Goal: Task Accomplishment & Management: Manage account settings

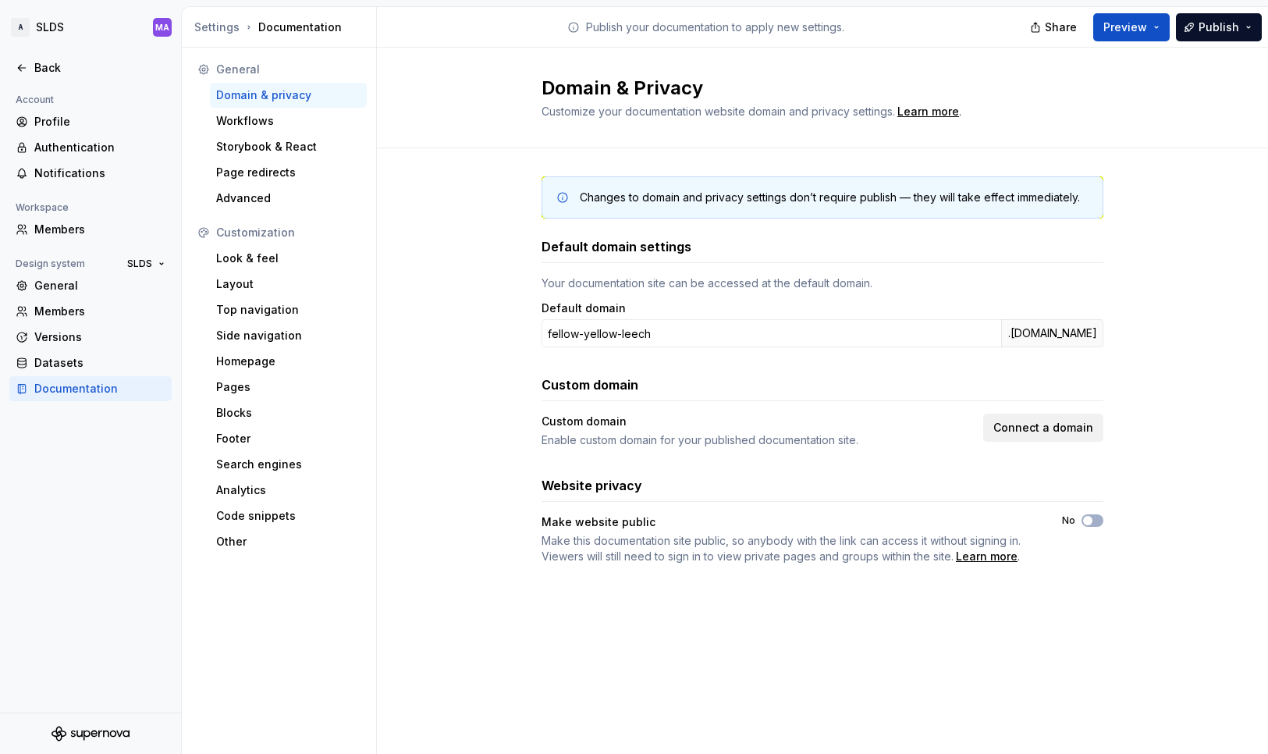
click at [1043, 431] on span "Connect a domain" at bounding box center [1043, 428] width 100 height 16
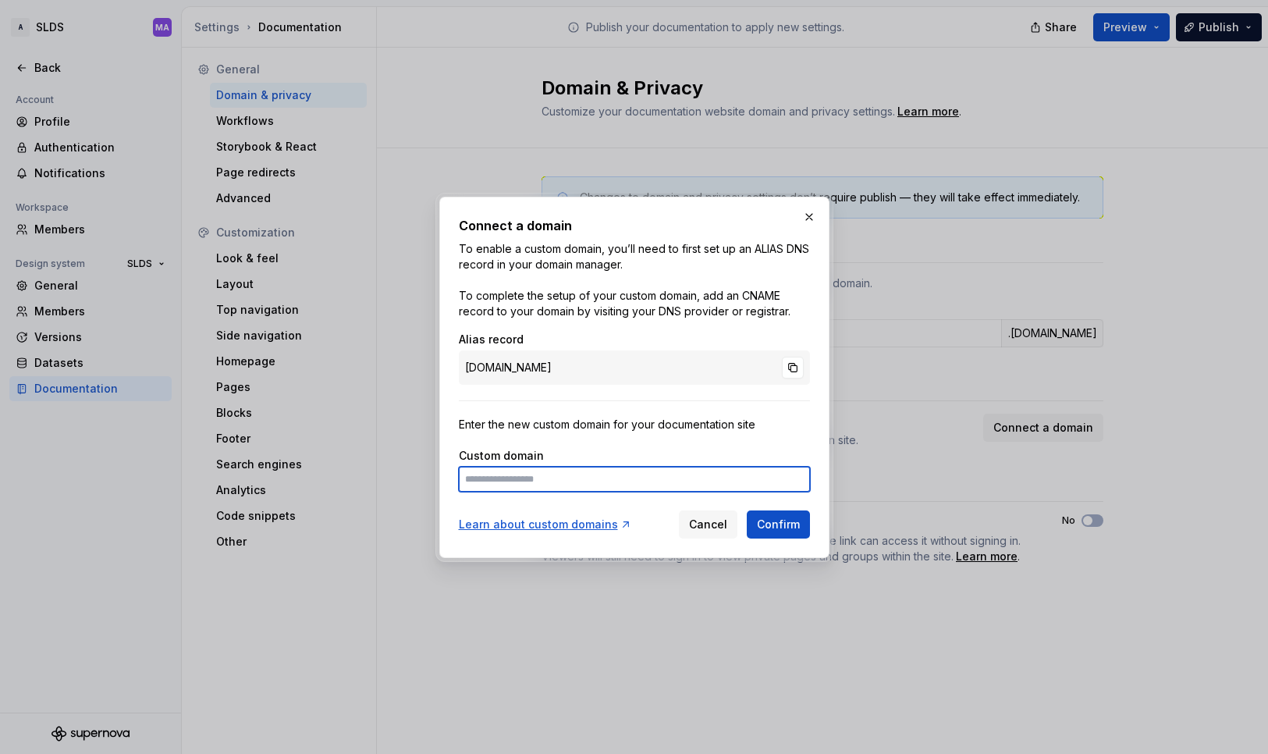
click at [585, 474] on input at bounding box center [634, 479] width 351 height 25
paste input "**********"
type input "**********"
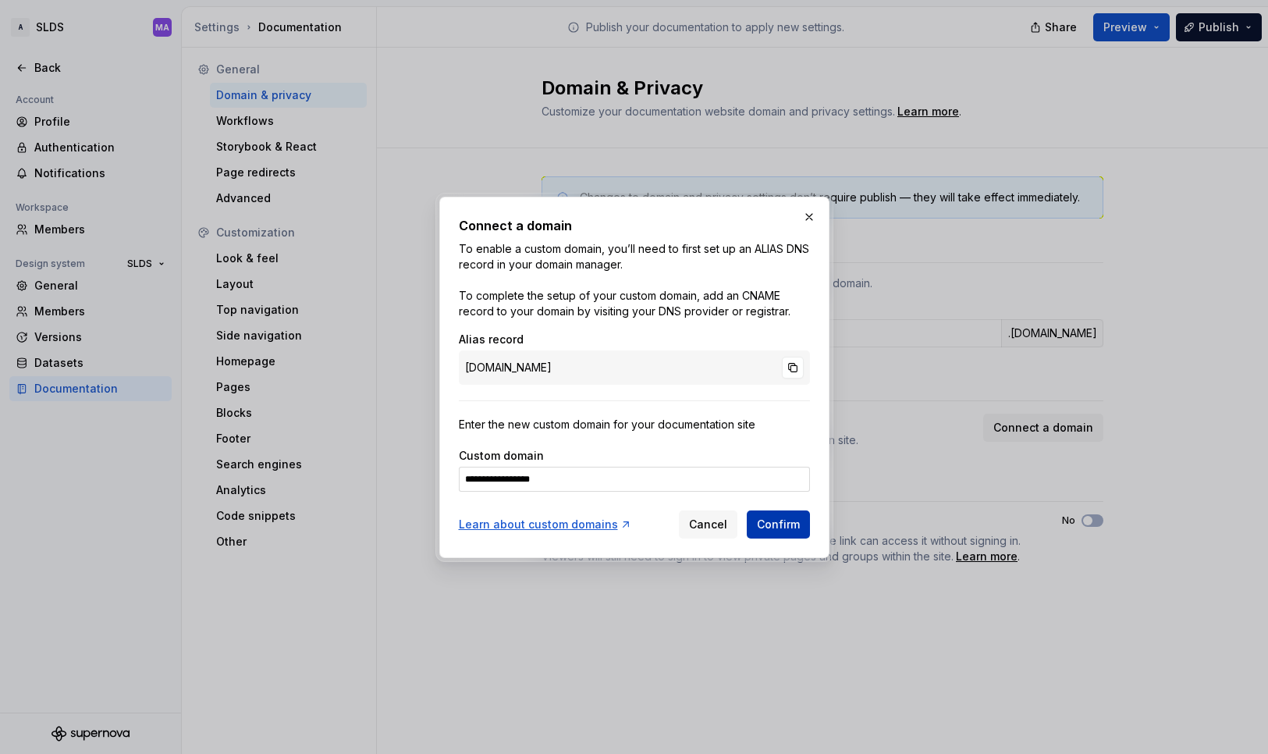
click at [800, 528] on button "Confirm" at bounding box center [778, 524] width 63 height 28
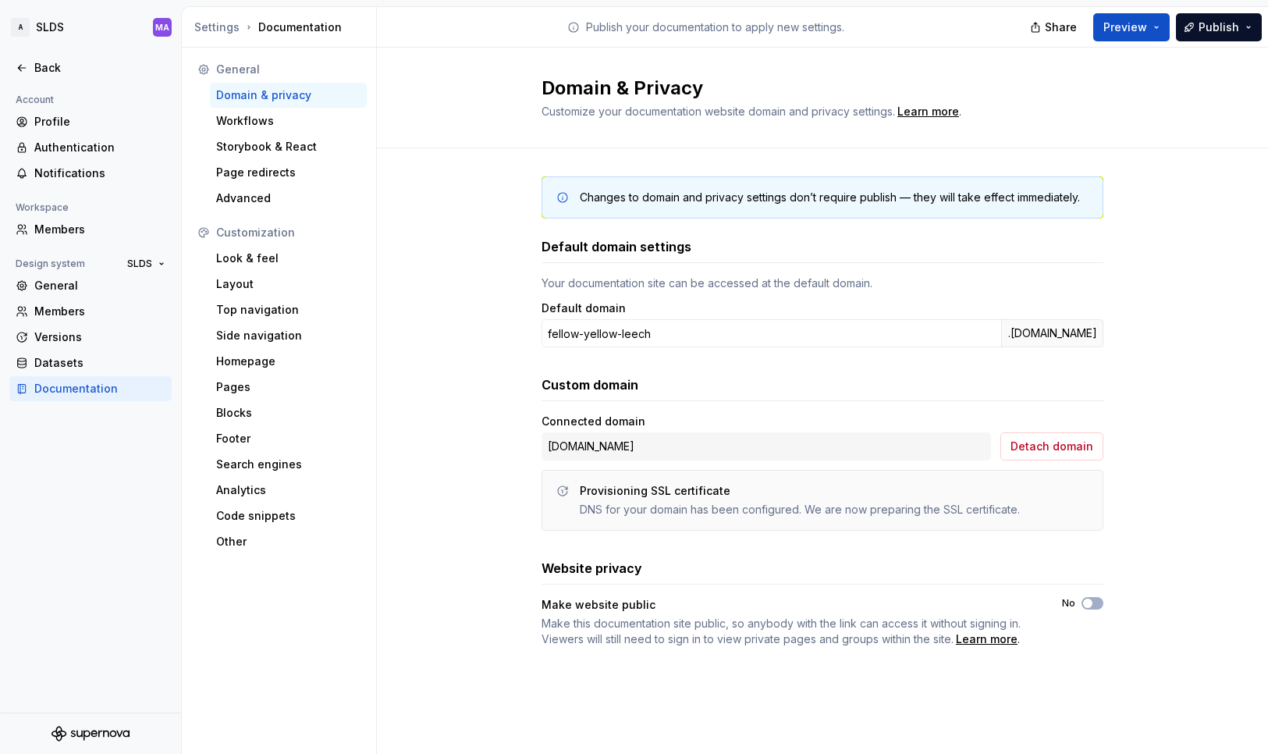
click at [687, 445] on div "[DOMAIN_NAME]" at bounding box center [767, 446] width 450 height 28
click at [608, 449] on div "[DOMAIN_NAME]" at bounding box center [767, 446] width 450 height 28
copy div "[DOMAIN_NAME] Detach domain"
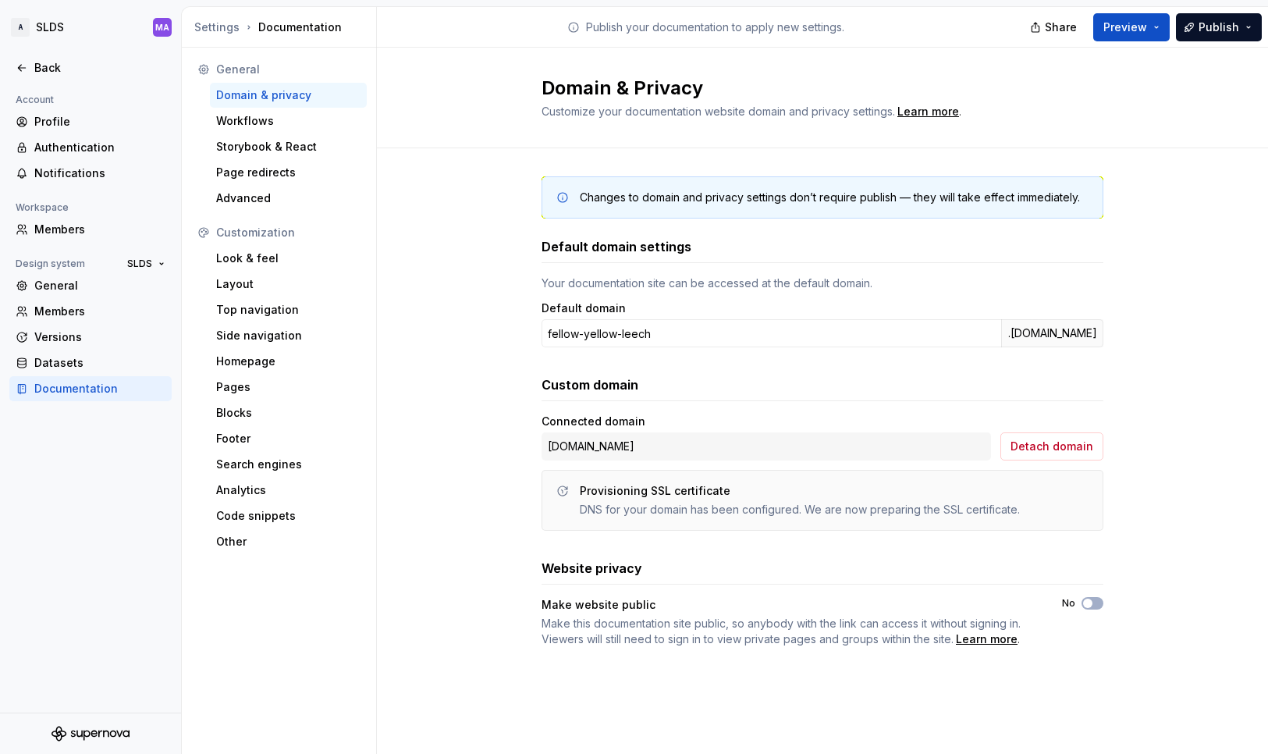
click at [1182, 491] on div "Changes to domain and privacy settings don’t require publish — they will take e…" at bounding box center [822, 427] width 891 height 558
click at [475, 544] on div "Changes to domain and privacy settings don’t require publish — they will take e…" at bounding box center [822, 427] width 891 height 558
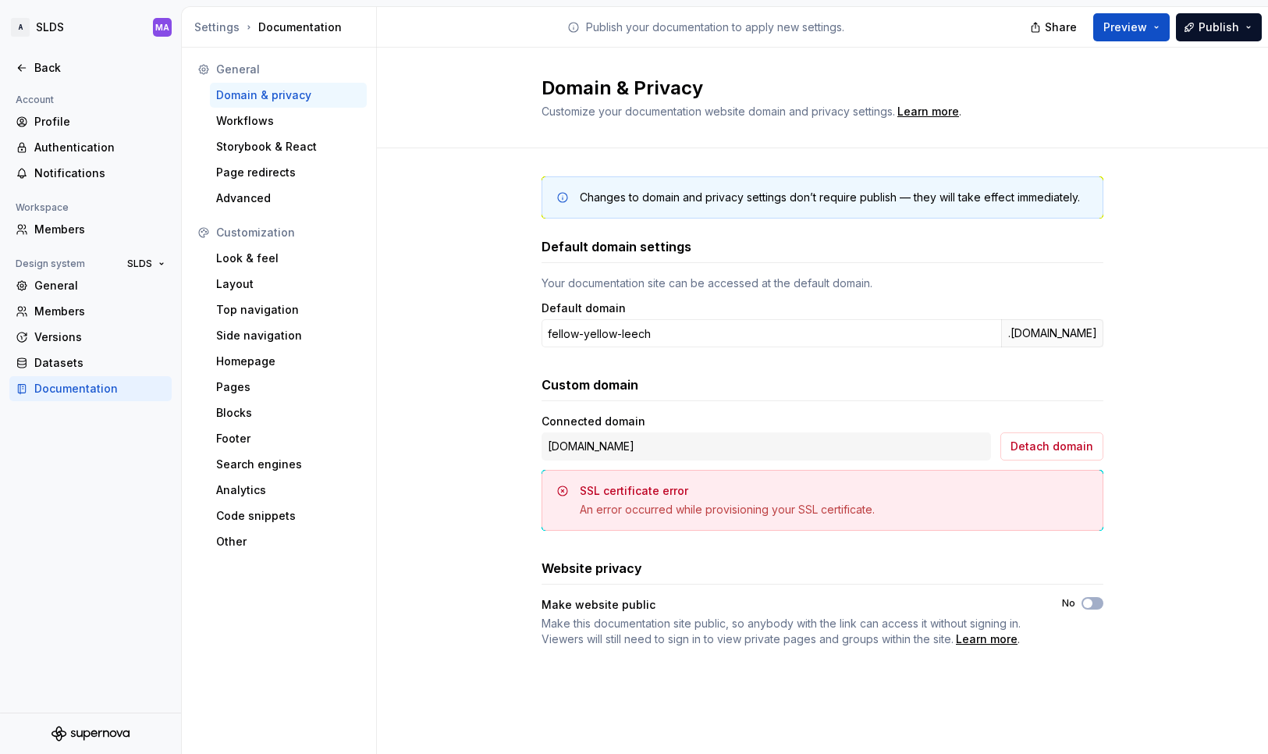
click at [1188, 554] on div "Changes to domain and privacy settings don’t require publish — they will take e…" at bounding box center [822, 427] width 891 height 558
click at [894, 551] on div "Default domain settings Your documentation site can be accessed at the default …" at bounding box center [823, 442] width 562 height 410
click at [779, 505] on div "An error occurred while provisioning your SSL certificate." at bounding box center [727, 510] width 295 height 16
click at [1241, 25] on button "Publish" at bounding box center [1219, 27] width 86 height 28
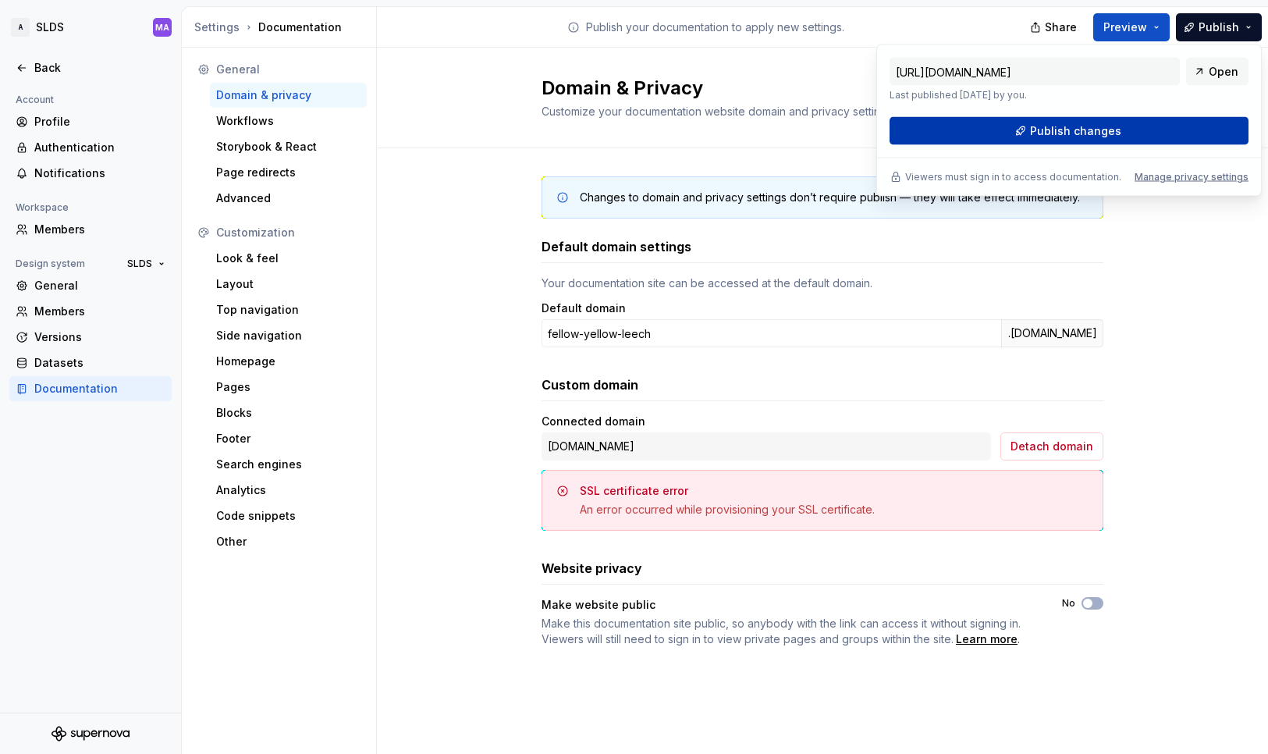
click at [1132, 133] on button "Publish changes" at bounding box center [1069, 131] width 359 height 28
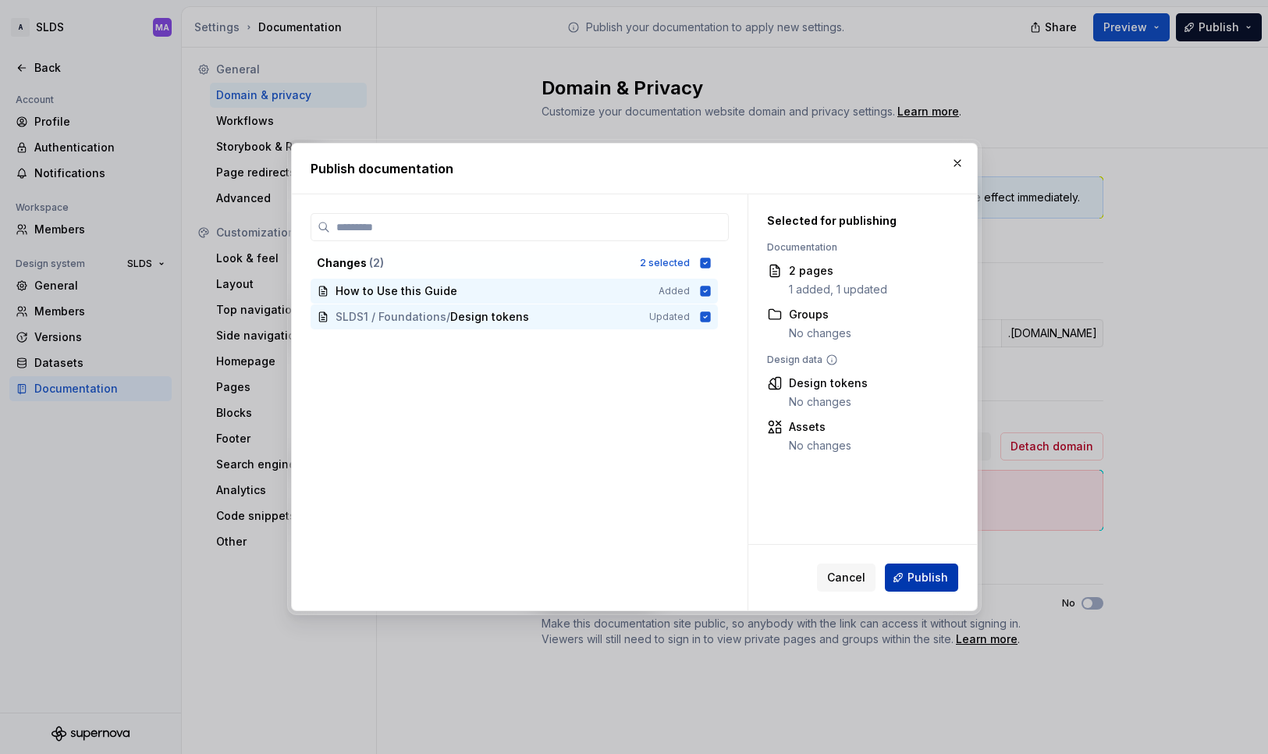
click at [925, 572] on span "Publish" at bounding box center [928, 578] width 41 height 16
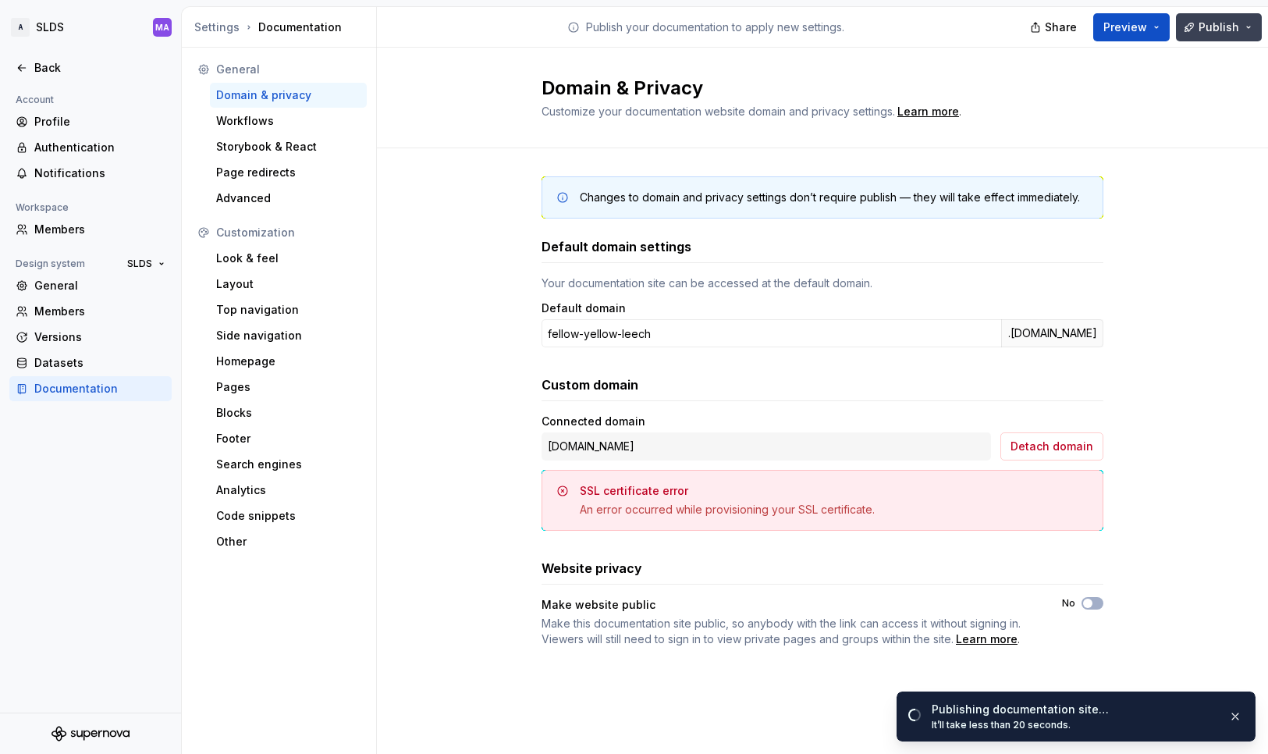
click at [1246, 23] on button "Publish" at bounding box center [1219, 27] width 86 height 28
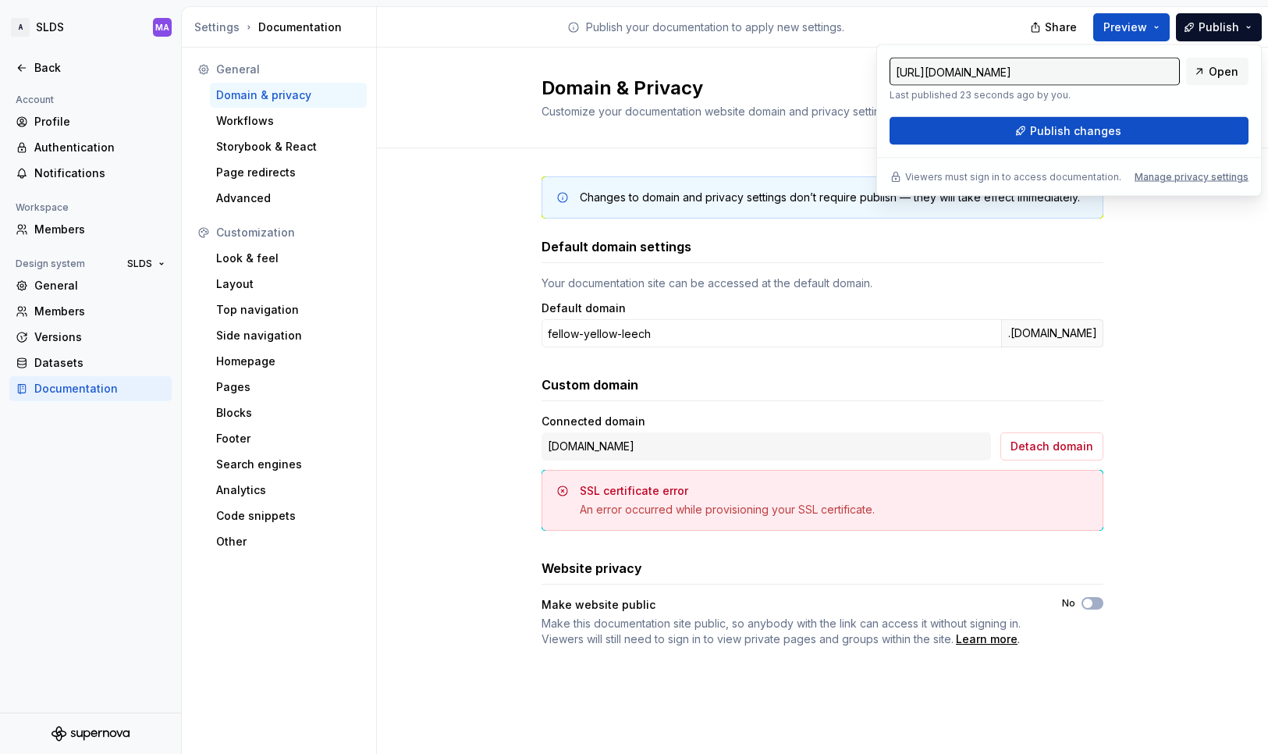
click at [664, 450] on div "[DOMAIN_NAME]" at bounding box center [767, 446] width 450 height 28
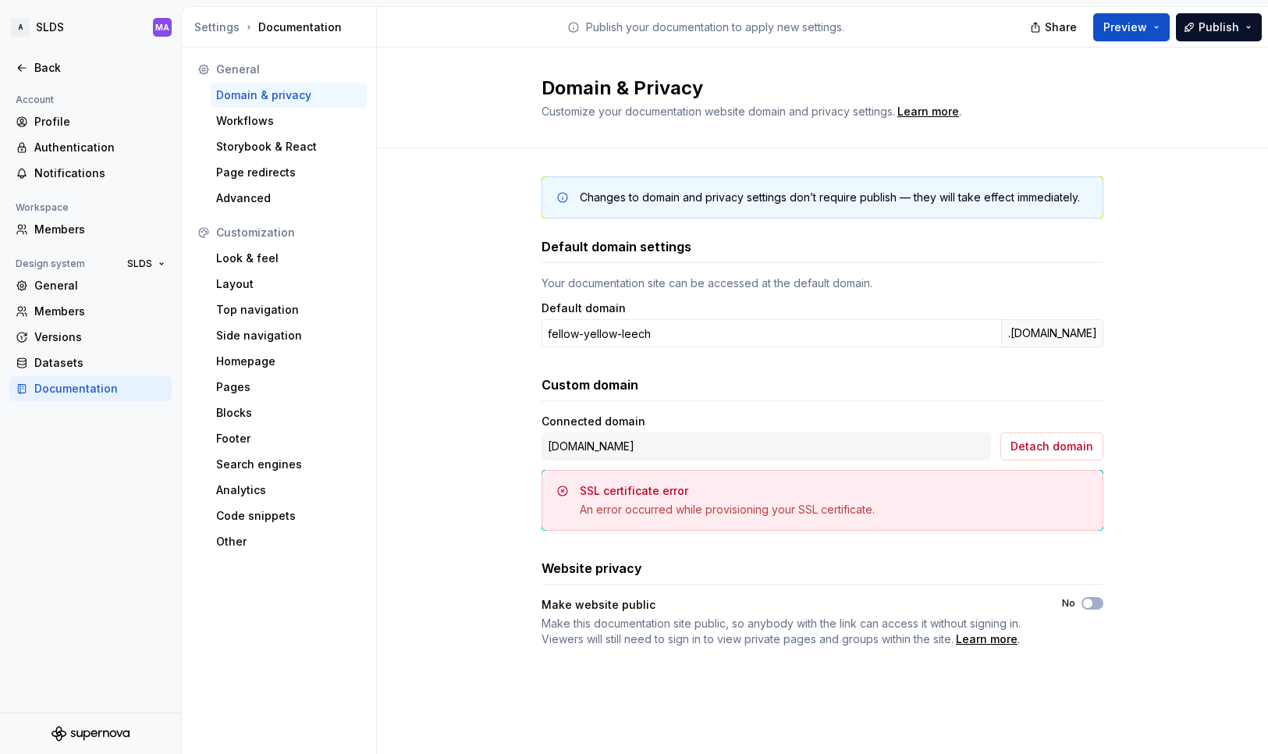
click at [652, 447] on div "[DOMAIN_NAME]" at bounding box center [767, 446] width 450 height 28
copy div "[DOMAIN_NAME] Detach domain"
click at [1242, 26] on button "Publish" at bounding box center [1219, 27] width 86 height 28
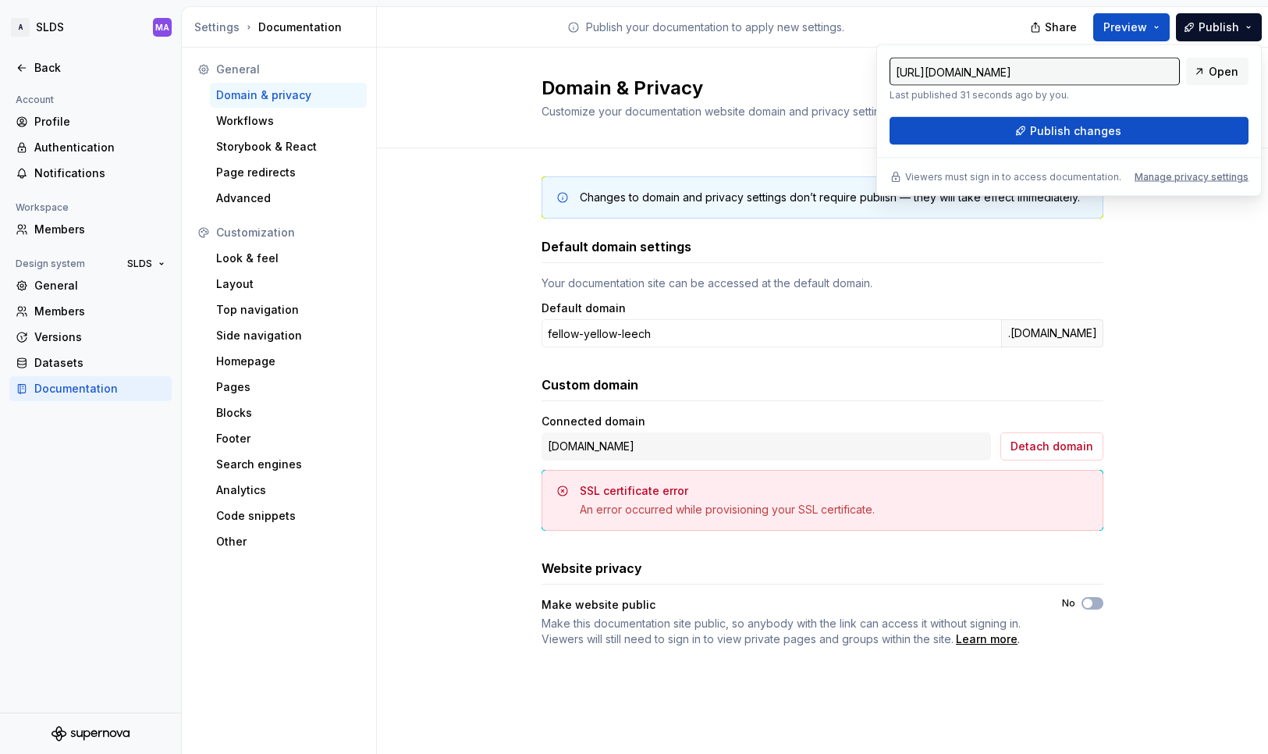
click at [1121, 73] on input "[URL][DOMAIN_NAME]" at bounding box center [1035, 72] width 290 height 28
drag, startPoint x: 1173, startPoint y: 71, endPoint x: 954, endPoint y: 82, distance: 218.8
click at [933, 67] on input "[URL][DOMAIN_NAME]" at bounding box center [1035, 72] width 290 height 28
click at [977, 94] on p "Last published 31 seconds ago by you." at bounding box center [1035, 95] width 290 height 12
click at [1249, 27] on button "Publish" at bounding box center [1219, 27] width 86 height 28
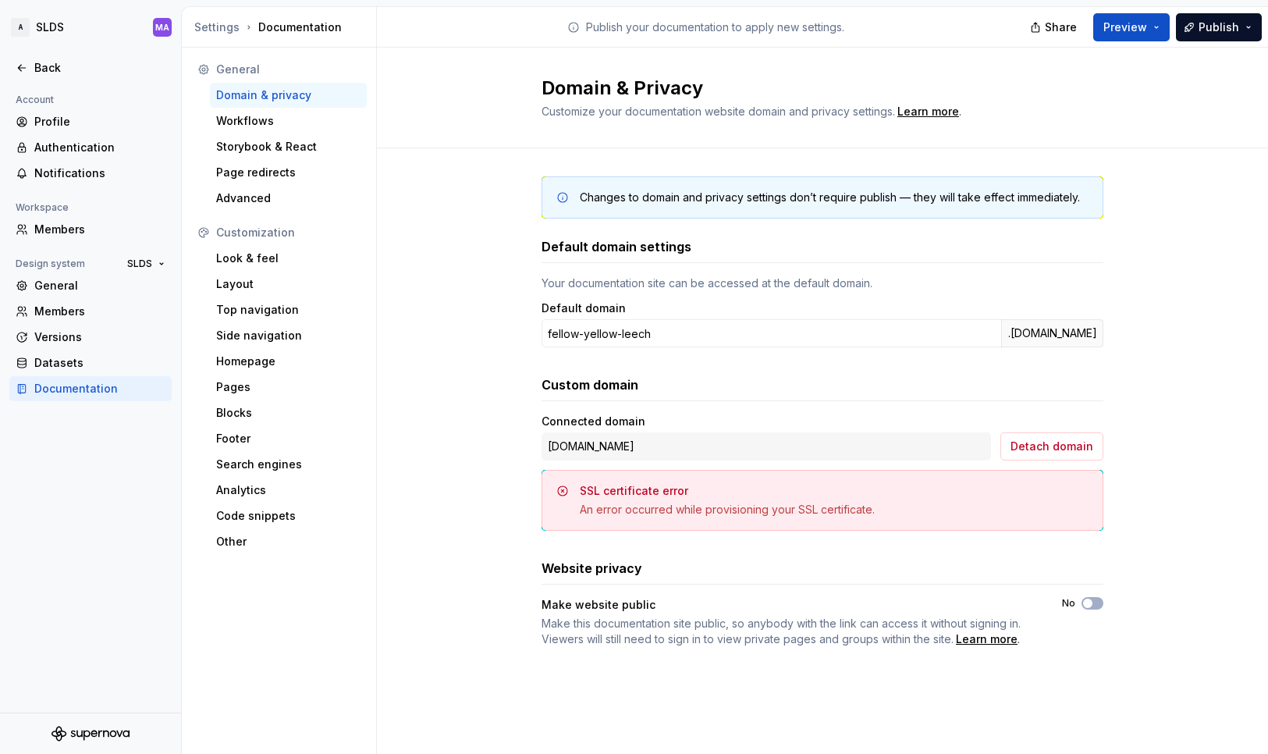
click at [1201, 453] on div "Changes to domain and privacy settings don’t require publish — they will take e…" at bounding box center [822, 427] width 891 height 558
click at [701, 442] on div "[DOMAIN_NAME]" at bounding box center [767, 446] width 450 height 28
drag, startPoint x: 702, startPoint y: 442, endPoint x: 625, endPoint y: 446, distance: 76.6
click at [701, 442] on div "[DOMAIN_NAME]" at bounding box center [767, 446] width 450 height 28
click at [602, 443] on div "[DOMAIN_NAME]" at bounding box center [767, 446] width 450 height 28
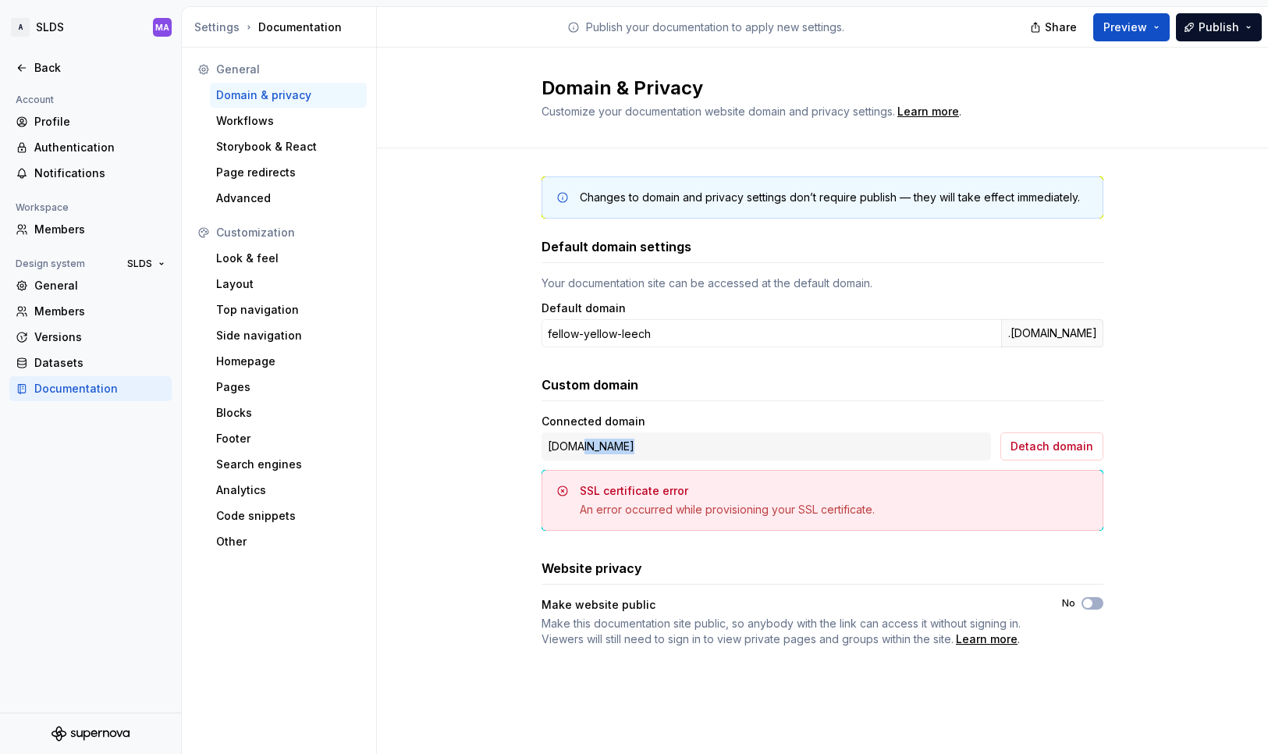
click at [602, 443] on div "[DOMAIN_NAME]" at bounding box center [767, 446] width 450 height 28
copy div "[DOMAIN_NAME] Detach domain"
click at [1050, 445] on span "Detach domain" at bounding box center [1052, 447] width 83 height 16
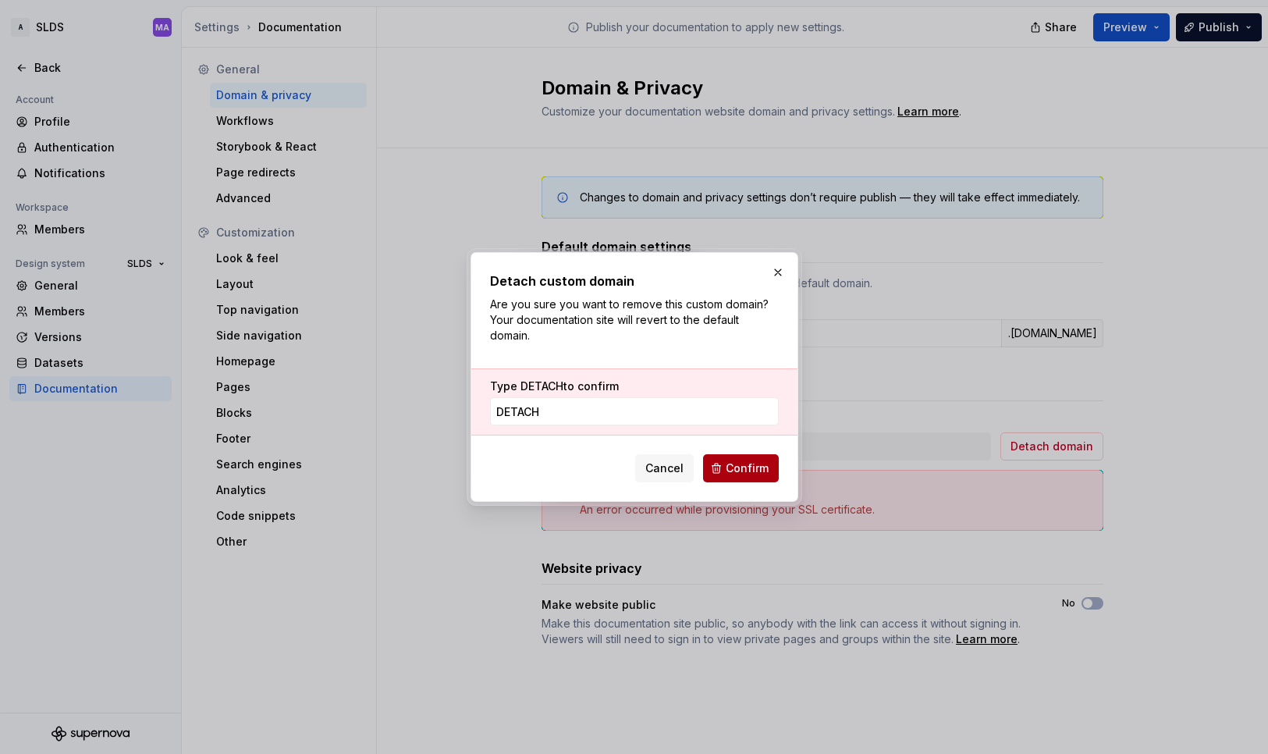
type input "DETACH"
click at [722, 468] on button "Confirm" at bounding box center [741, 468] width 76 height 28
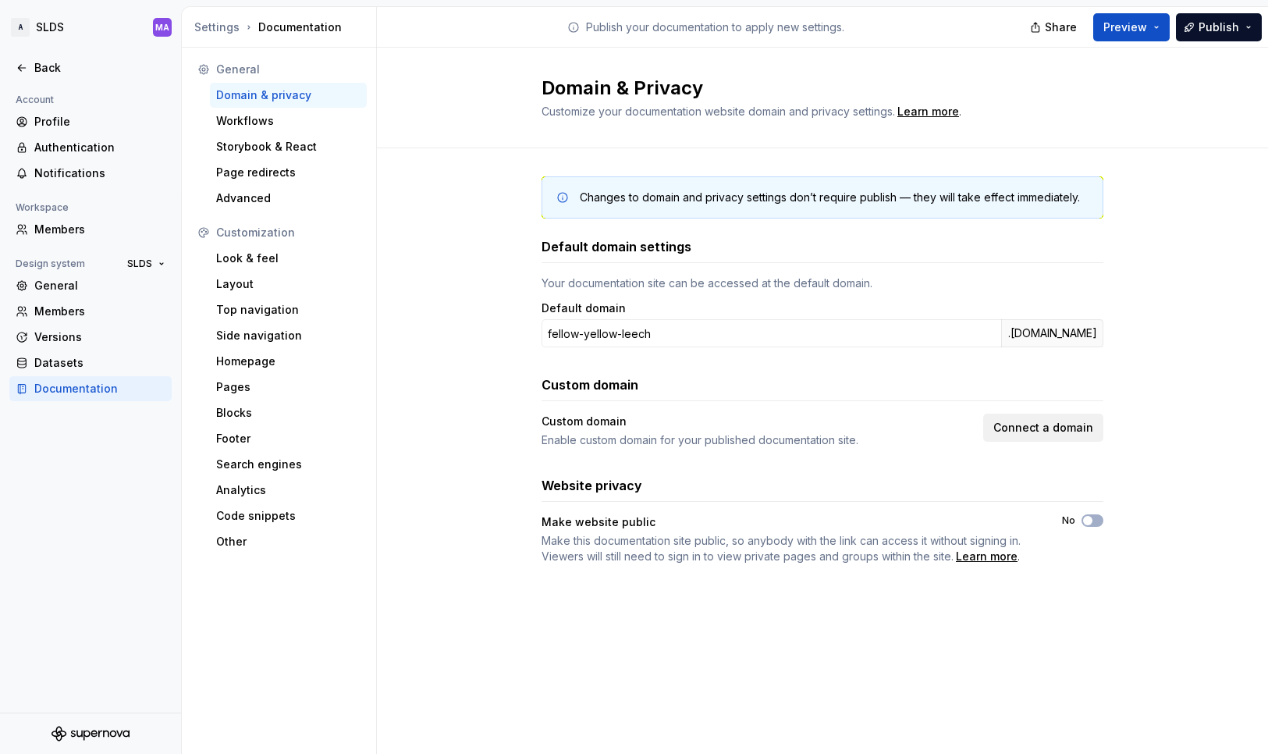
click at [1073, 429] on span "Connect a domain" at bounding box center [1043, 428] width 100 height 16
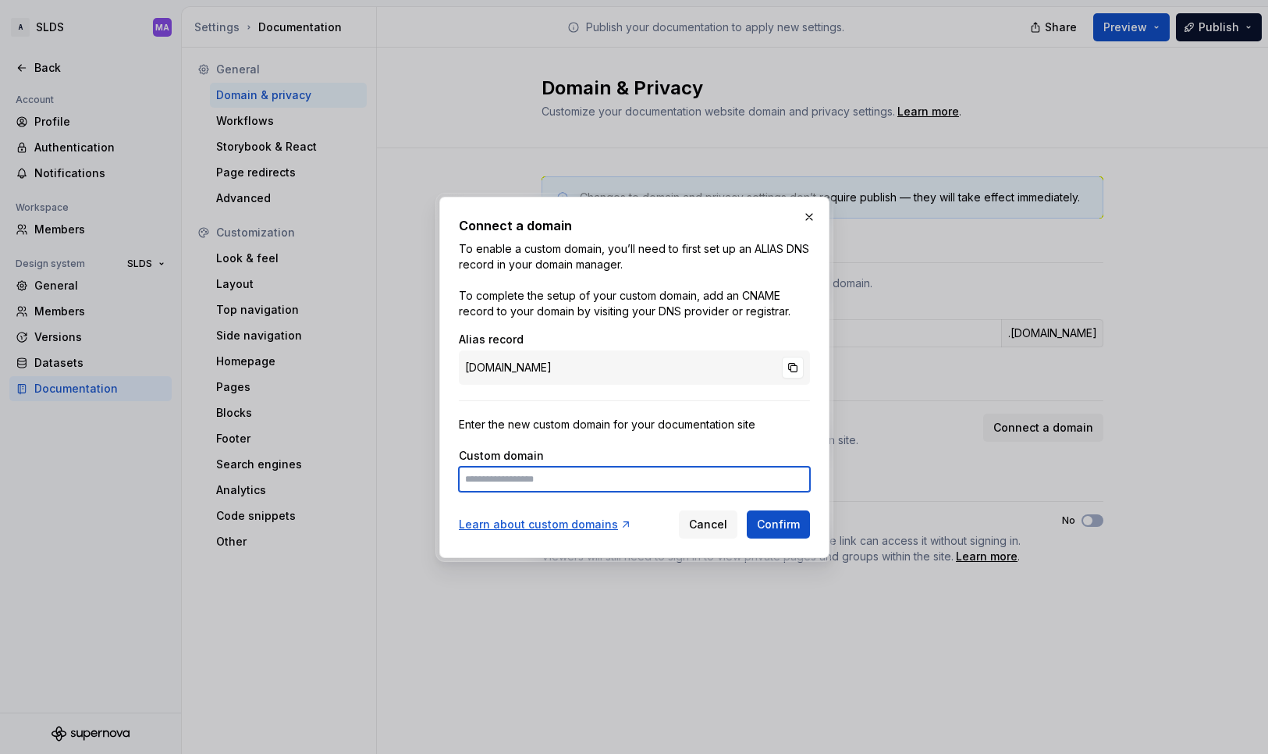
click at [658, 485] on input at bounding box center [634, 479] width 351 height 25
paste input "**********"
type input "**********"
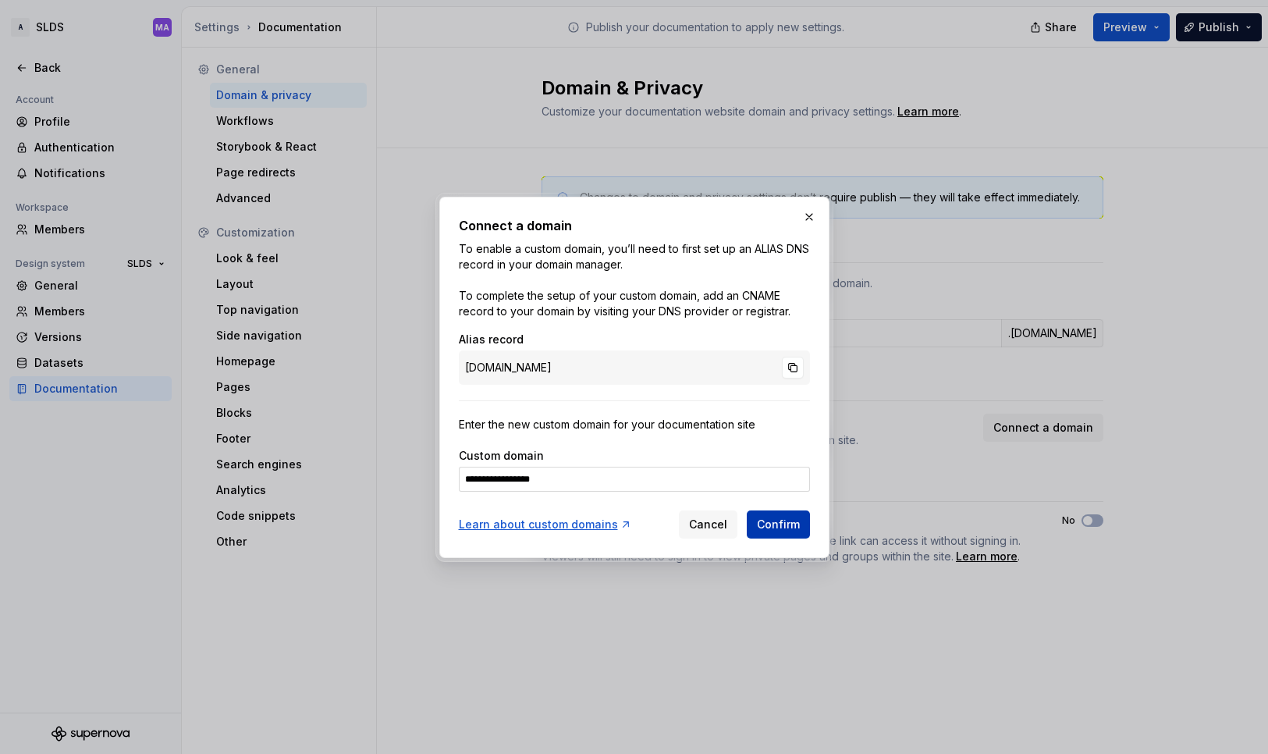
click at [790, 522] on span "Confirm" at bounding box center [778, 525] width 43 height 16
